Goal: Navigation & Orientation: Go to known website

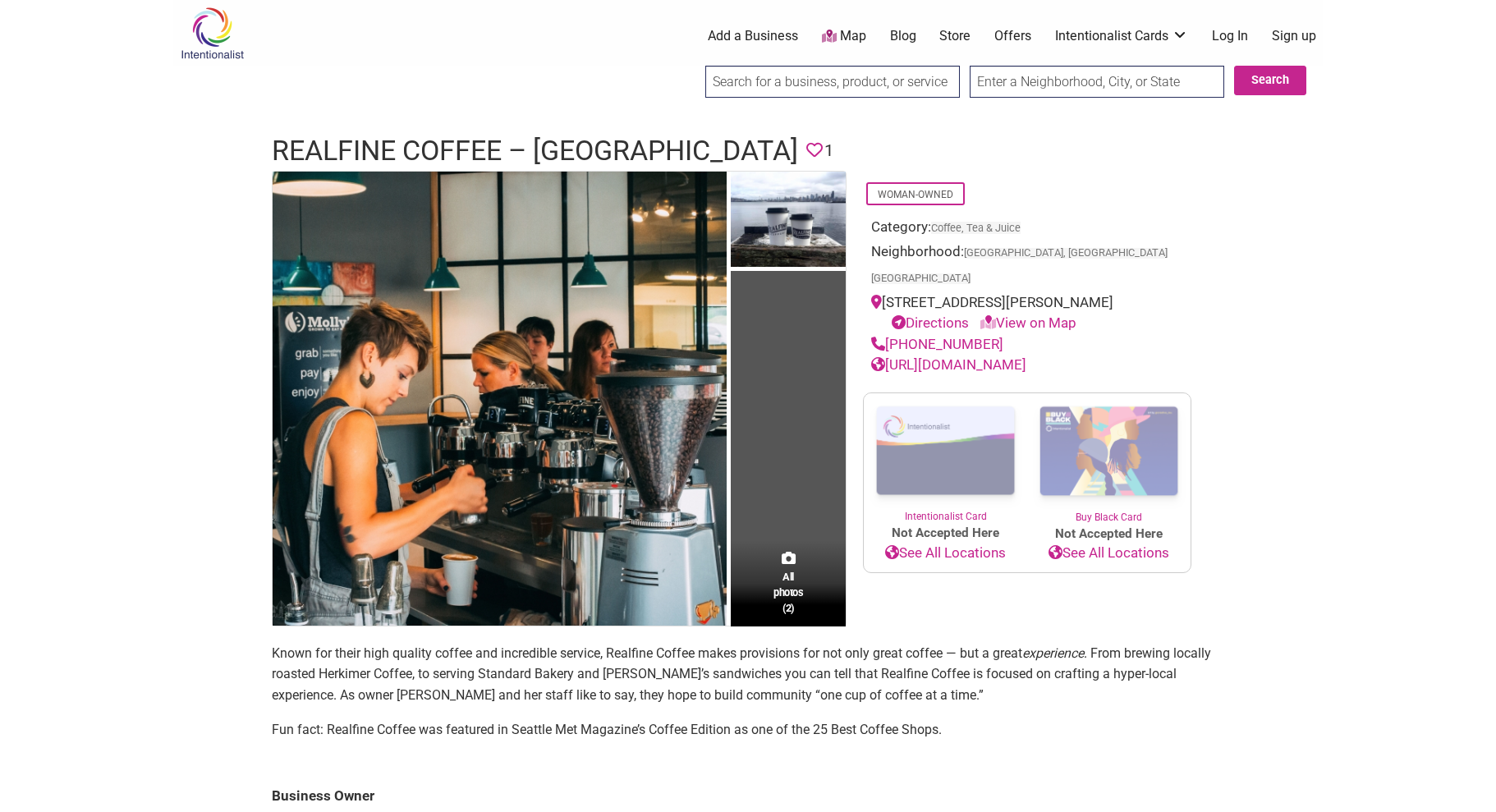
click at [201, 32] on img at bounding box center [212, 33] width 78 height 53
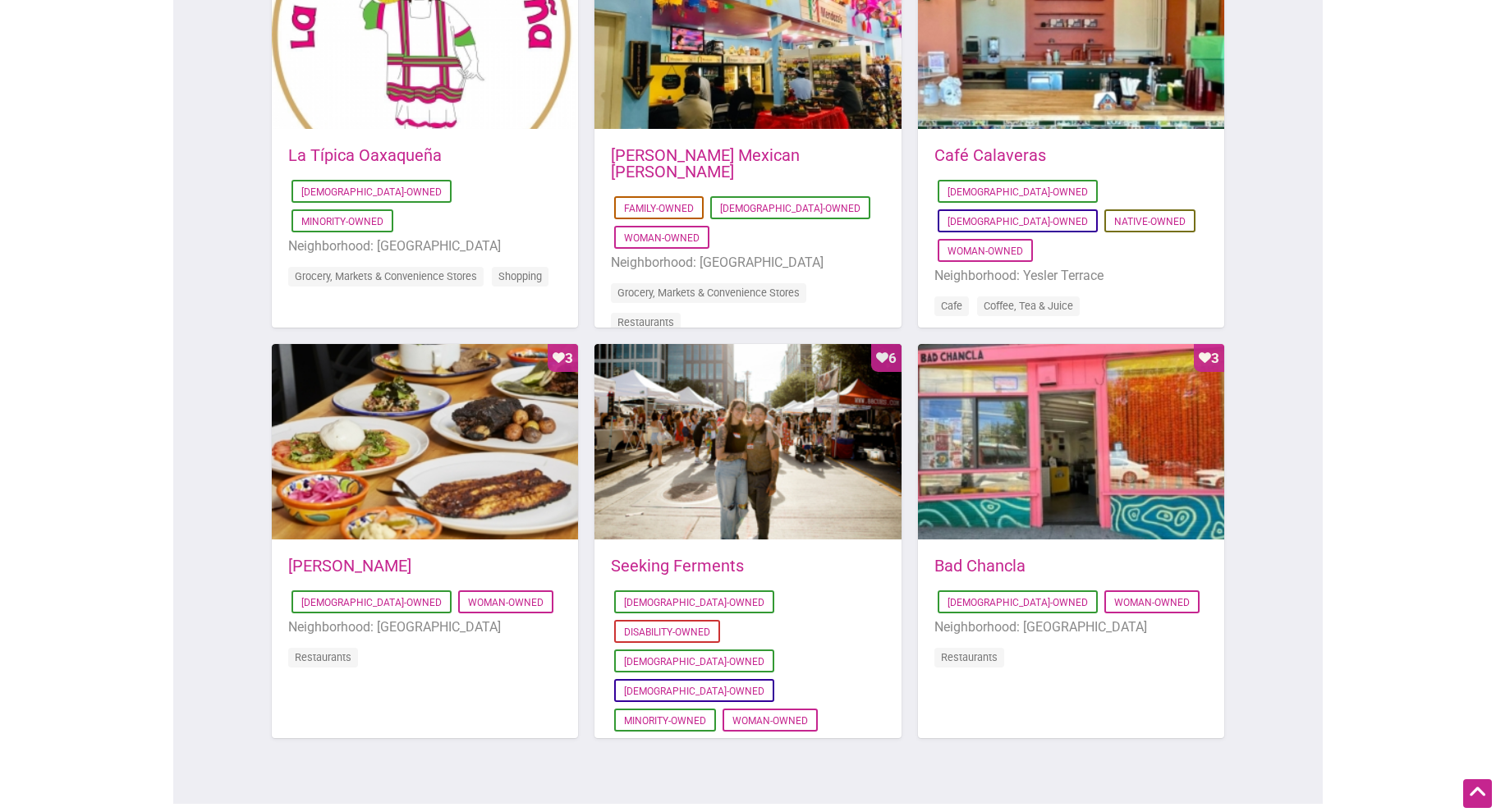
scroll to position [1162, 0]
